Goal: Use online tool/utility: Utilize a website feature to perform a specific function

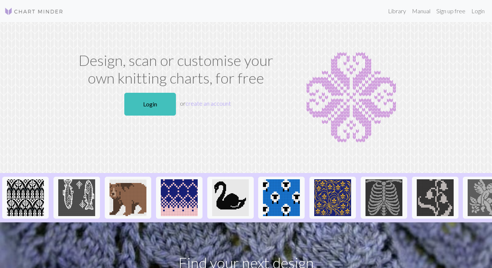
click at [159, 114] on link "Login" at bounding box center [150, 104] width 52 height 23
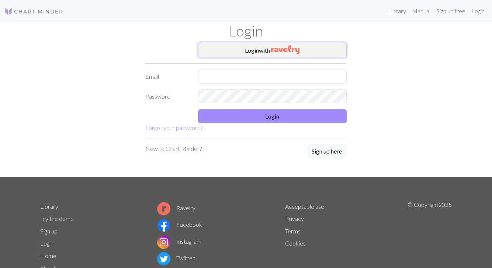
click at [314, 46] on button "Login with" at bounding box center [272, 50] width 149 height 15
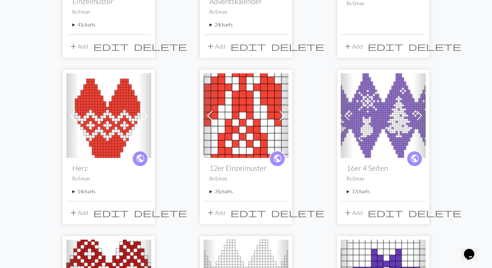
scroll to position [189, 0]
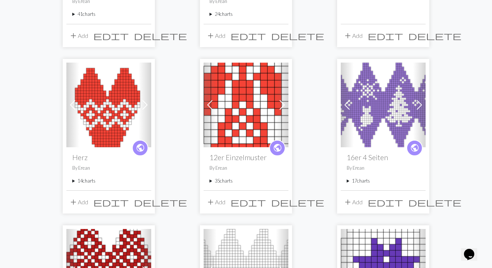
click at [277, 147] on span "public" at bounding box center [277, 147] width 9 height 11
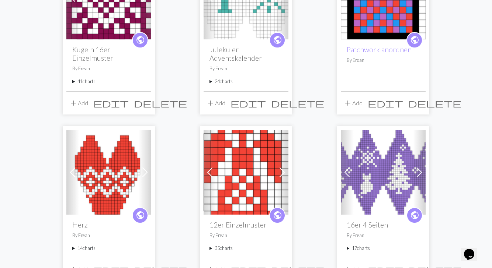
scroll to position [123, 0]
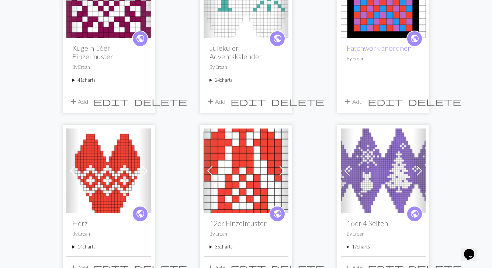
click at [282, 171] on span at bounding box center [282, 171] width 12 height 12
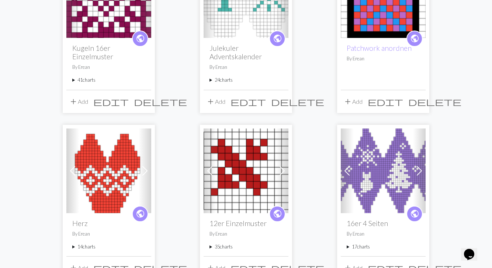
click at [282, 171] on span at bounding box center [282, 171] width 12 height 12
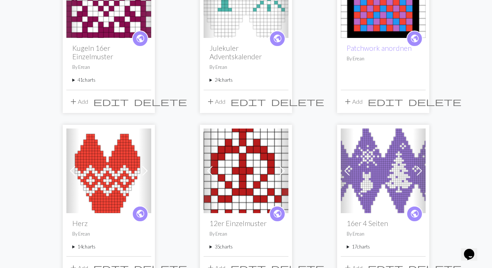
click at [285, 174] on span at bounding box center [282, 171] width 12 height 12
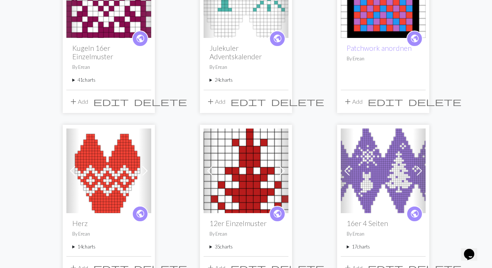
click at [286, 174] on span at bounding box center [282, 171] width 12 height 12
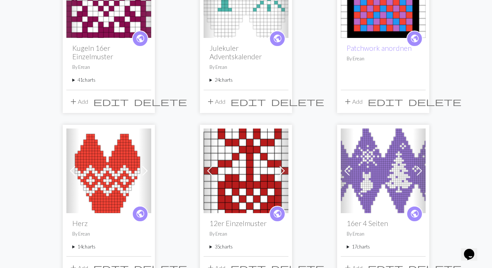
click at [288, 174] on link "Next" at bounding box center [282, 171] width 13 height 85
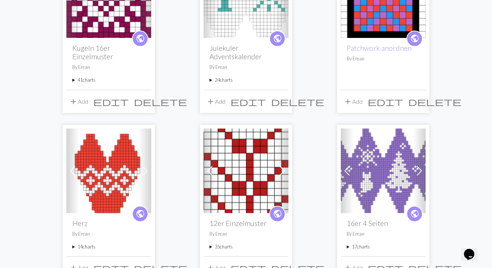
click at [285, 174] on span at bounding box center [282, 171] width 12 height 12
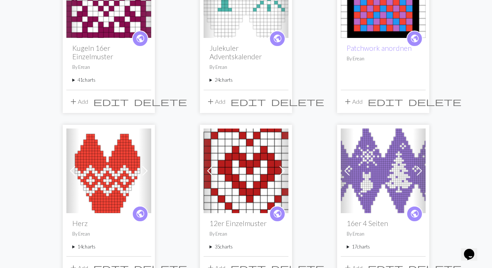
click at [285, 174] on span at bounding box center [282, 171] width 12 height 12
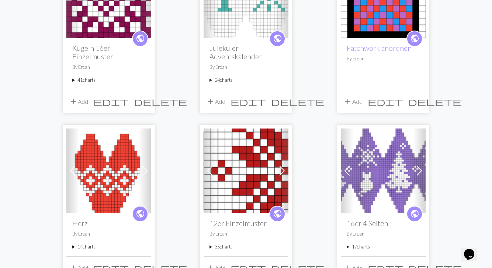
click at [213, 171] on span at bounding box center [210, 171] width 12 height 12
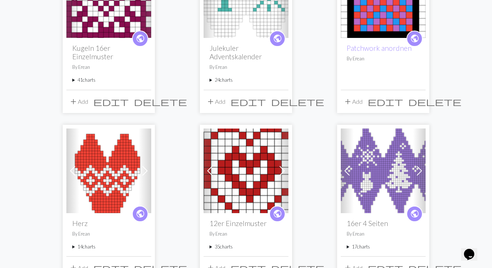
click at [250, 175] on img at bounding box center [246, 171] width 85 height 85
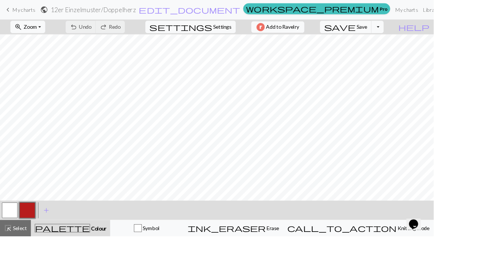
click at [473, 262] on span "Knitting mode" at bounding box center [468, 258] width 37 height 7
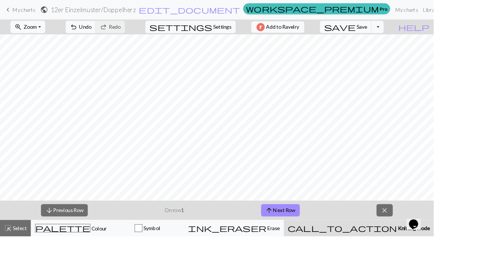
scroll to position [25, 0]
click at [472, 262] on span "Knitting mode" at bounding box center [468, 258] width 37 height 7
click at [36, 30] on span "Zoom" at bounding box center [34, 30] width 15 height 7
click at [46, 97] on button "100%" at bounding box center [41, 100] width 58 height 12
click at [456, 263] on div "call_to_action Knitting mode Knitting mode" at bounding box center [406, 259] width 161 height 9
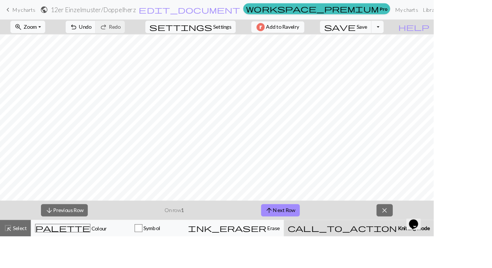
click at [403, 266] on button "call_to_action Knitting mode Knitting mode" at bounding box center [407, 259] width 170 height 18
click at [411, 262] on span "call_to_action" at bounding box center [388, 259] width 124 height 10
click at [474, 262] on div "call_to_action Knitting mode Knitting mode" at bounding box center [406, 259] width 161 height 9
click at [475, 259] on span "Knitting mode" at bounding box center [468, 258] width 37 height 7
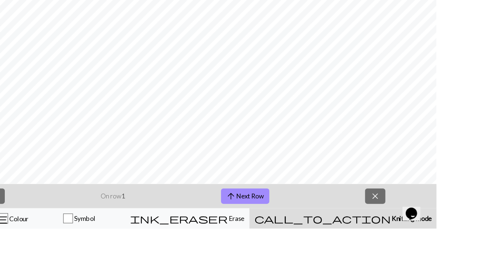
click at [352, 255] on span "call_to_action" at bounding box center [388, 259] width 124 height 10
click at [325, 241] on button "arrow_upward Next Row" at bounding box center [318, 239] width 44 height 14
click at [324, 241] on button "arrow_upward Next Row" at bounding box center [318, 239] width 44 height 14
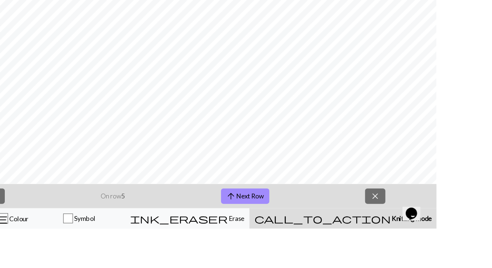
click at [324, 241] on button "arrow_upward Next Row" at bounding box center [318, 239] width 44 height 14
click at [319, 238] on button "arrow_upward Next Row" at bounding box center [318, 239] width 44 height 14
click at [327, 237] on button "arrow_upward Next Row" at bounding box center [318, 239] width 44 height 14
click at [314, 237] on button "arrow_upward Next Row" at bounding box center [318, 239] width 44 height 14
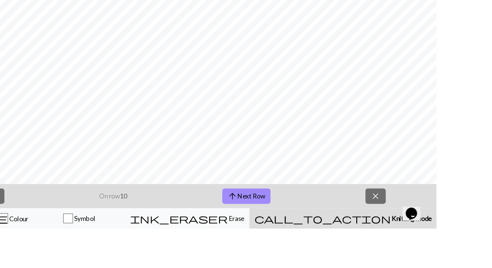
click at [324, 237] on button "arrow_upward Next Row" at bounding box center [319, 239] width 44 height 14
click at [326, 241] on button "arrow_upward Next Row" at bounding box center [319, 239] width 44 height 14
click at [325, 237] on button "arrow_upward Next Row" at bounding box center [319, 239] width 44 height 14
click at [321, 239] on button "arrow_upward Next Row" at bounding box center [319, 239] width 44 height 14
